Goal: Check status: Check status

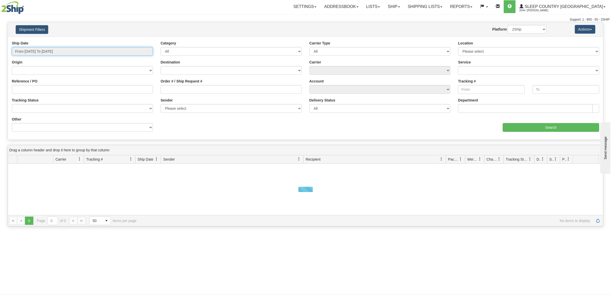
click at [76, 50] on input "From 09/19/2025 To 09/20/2025" at bounding box center [82, 51] width 141 height 9
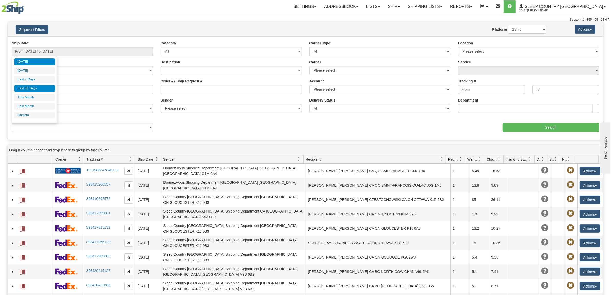
click at [34, 86] on li "Last 30 Days" at bounding box center [34, 88] width 41 height 7
type input "From 08/22/2025 To 09/20/2025"
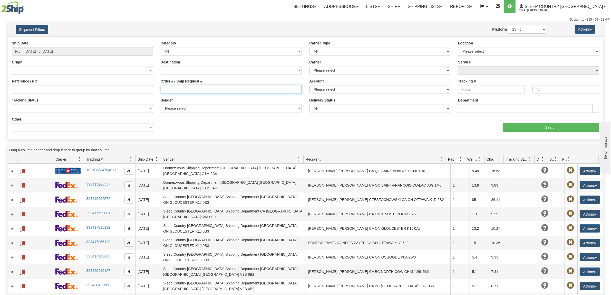
click at [178, 90] on input "Order # / Ship Request #" at bounding box center [231, 89] width 141 height 9
paste input "9000I087665"
type input "9000I087665"
click at [534, 131] on input "Search" at bounding box center [551, 127] width 97 height 9
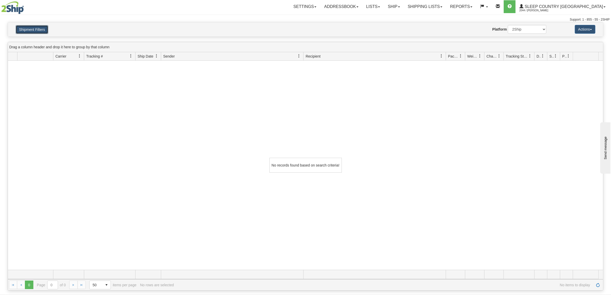
click at [44, 30] on button "Shipment Filters" at bounding box center [32, 29] width 33 height 9
